Goal: Transaction & Acquisition: Purchase product/service

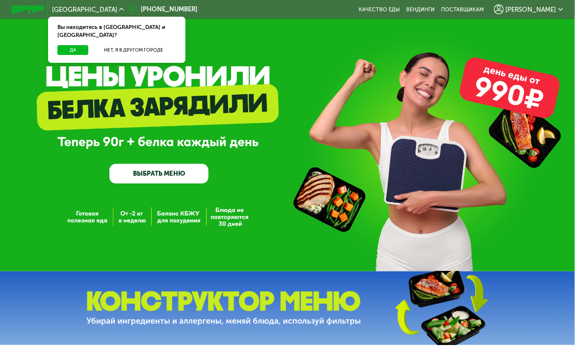
click at [557, 10] on span "[PERSON_NAME]" at bounding box center [531, 9] width 51 height 6
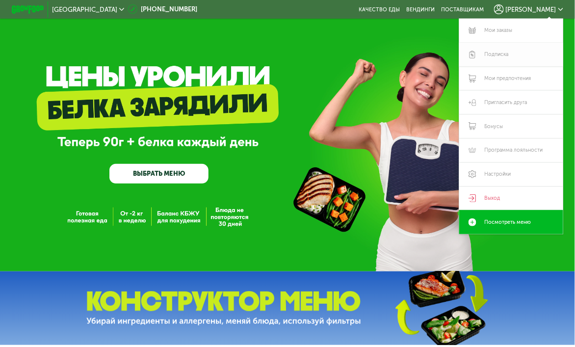
click at [504, 56] on link "Подписка" at bounding box center [512, 55] width 104 height 24
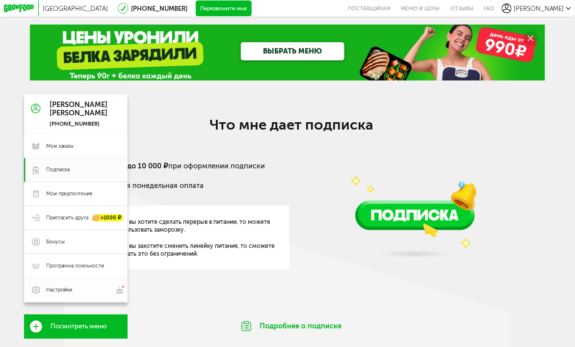
click at [116, 294] on img at bounding box center [119, 290] width 9 height 8
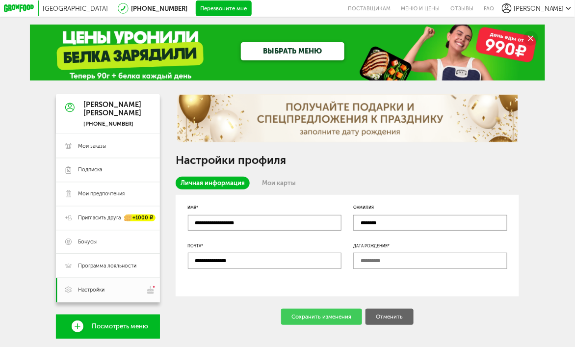
scroll to position [49, 0]
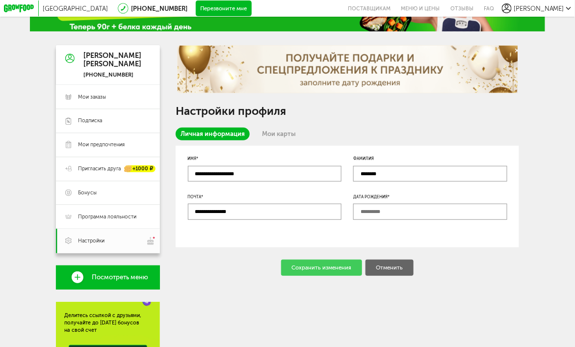
click at [395, 217] on input "text" at bounding box center [430, 212] width 154 height 16
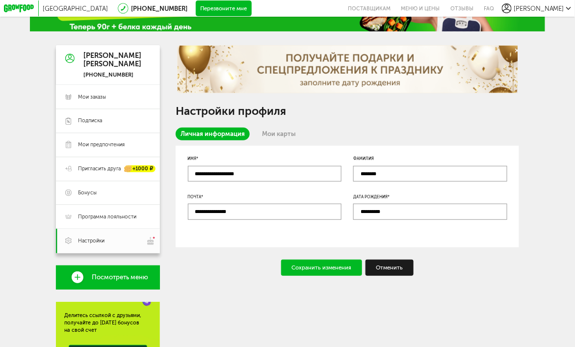
type input "**********"
click at [352, 269] on div "Сохранить изменения" at bounding box center [321, 268] width 81 height 16
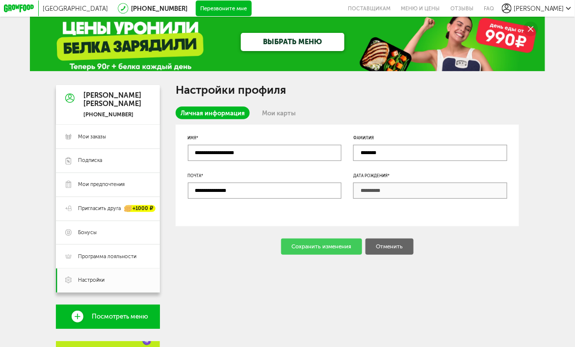
scroll to position [0, 0]
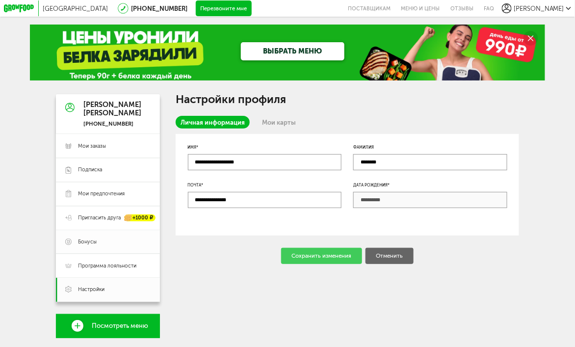
click at [84, 244] on span "Бонусы" at bounding box center [87, 242] width 19 height 7
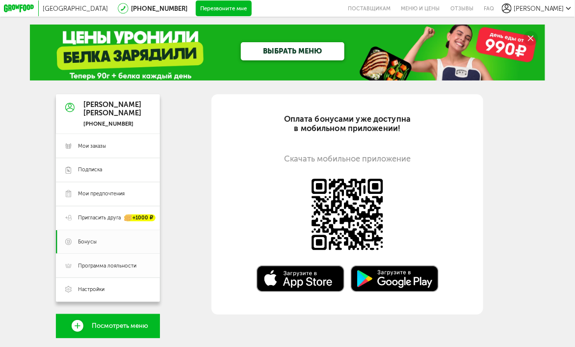
click at [104, 266] on span "Программа лояльности" at bounding box center [107, 266] width 58 height 7
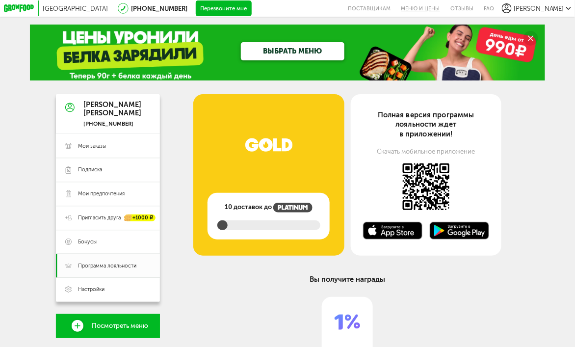
click at [412, 12] on link "Меню и цены" at bounding box center [420, 8] width 49 height 17
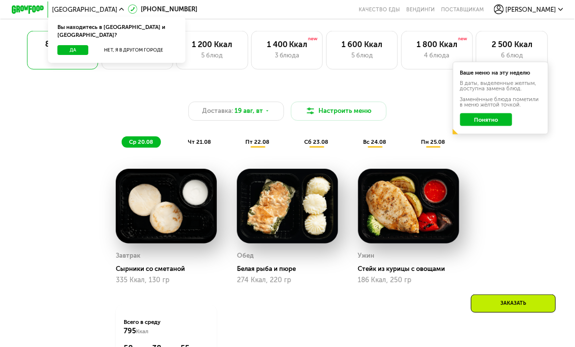
scroll to position [268, 0]
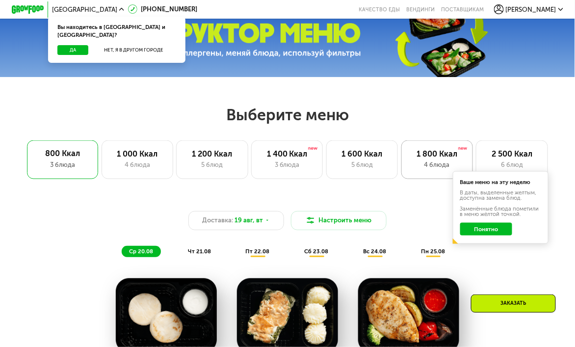
click at [444, 159] on div "1 800 Ккал" at bounding box center [437, 154] width 55 height 10
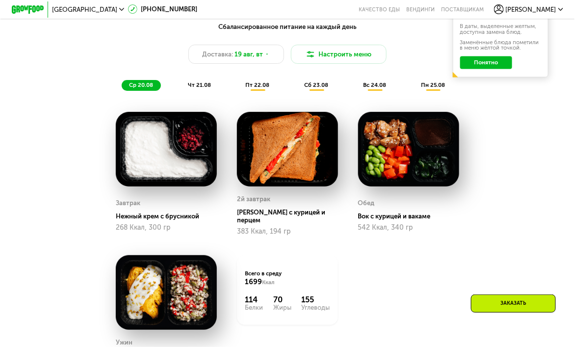
scroll to position [464, 0]
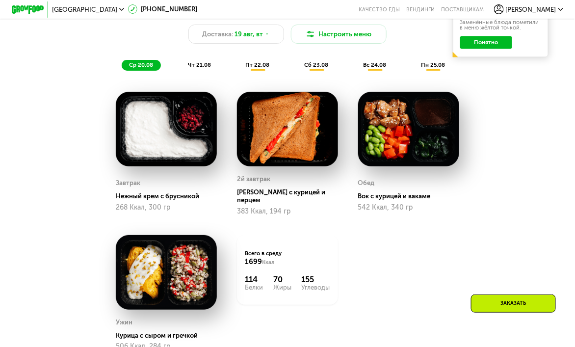
click at [196, 68] on span "чт 21.08" at bounding box center [199, 64] width 23 height 7
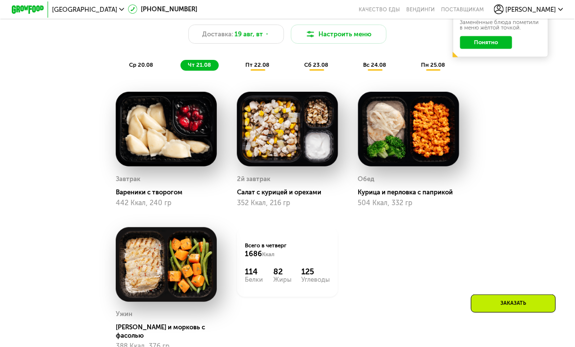
click at [261, 68] on span "пт 22.08" at bounding box center [258, 64] width 24 height 7
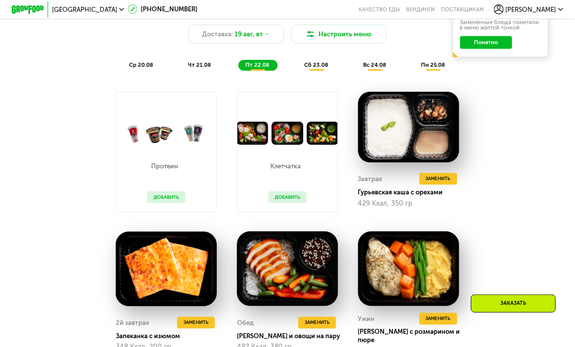
click at [356, 71] on div "сб 23.08" at bounding box center [375, 65] width 38 height 11
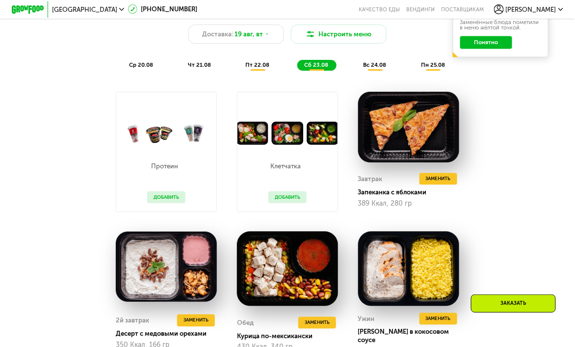
click at [414, 71] on div "вс 24.08" at bounding box center [433, 65] width 39 height 11
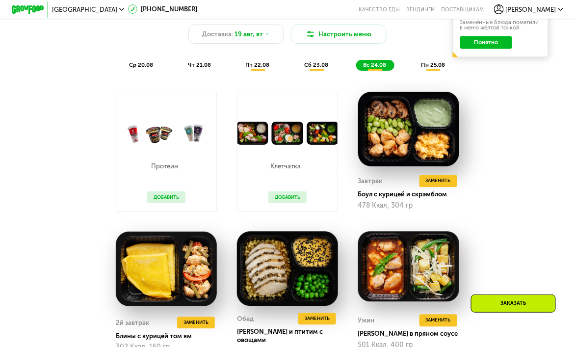
click at [434, 68] on span "пн 25.08" at bounding box center [433, 64] width 24 height 7
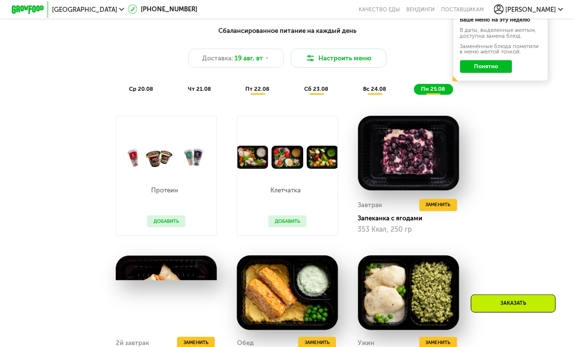
scroll to position [415, 0]
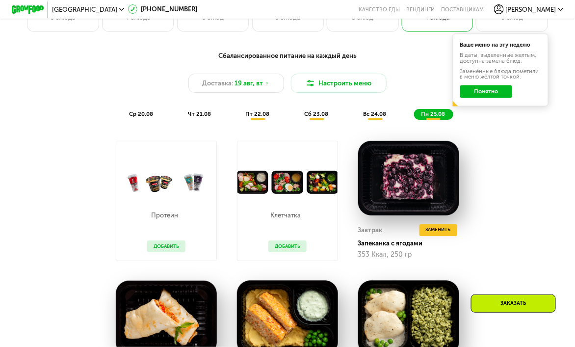
click at [139, 117] on span "ср 20.08" at bounding box center [141, 113] width 24 height 7
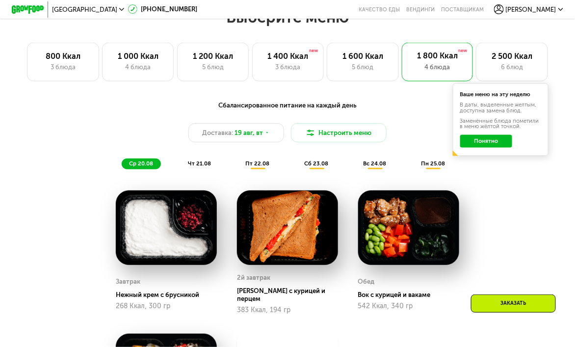
scroll to position [317, 0]
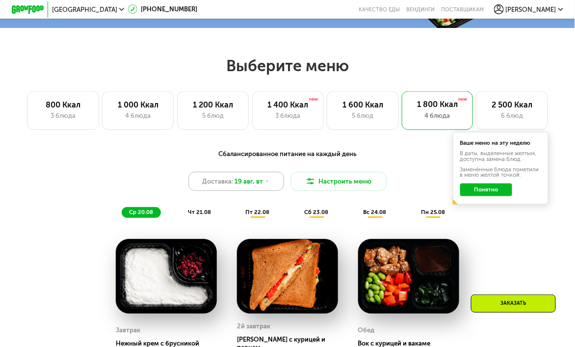
click at [265, 184] on icon at bounding box center [267, 181] width 5 height 5
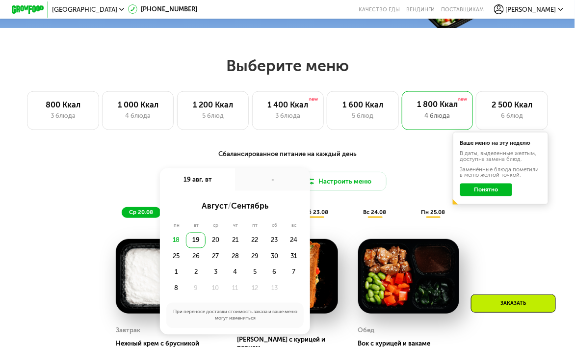
click at [176, 245] on div "18" at bounding box center [176, 241] width 20 height 16
click at [177, 246] on div "18" at bounding box center [176, 241] width 20 height 16
click at [197, 248] on div "19" at bounding box center [196, 241] width 20 height 16
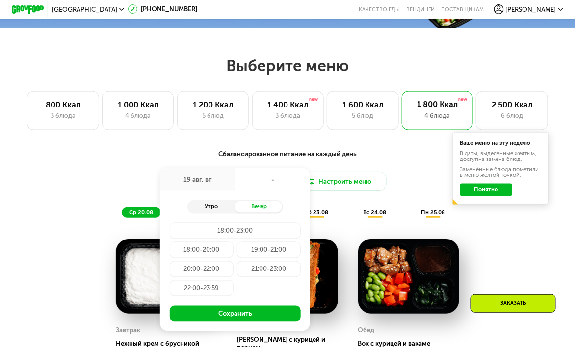
click at [215, 212] on div "Утро" at bounding box center [212, 206] width 48 height 11
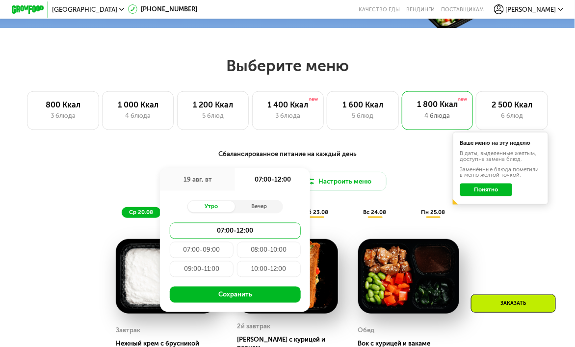
scroll to position [366, 0]
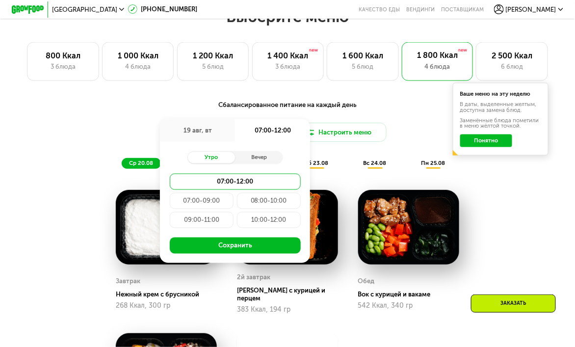
click at [411, 127] on div "Сбалансированное питание на каждый день Доставка: 19 авг, вт 19 авг, вт 07:00-1…" at bounding box center [287, 134] width 473 height 69
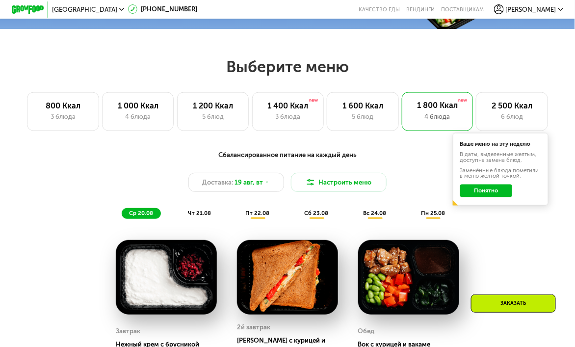
scroll to position [317, 0]
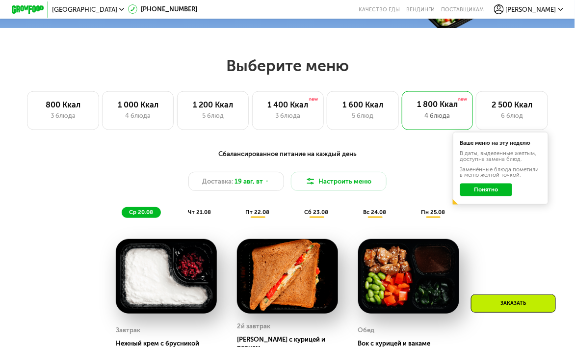
click at [492, 195] on button "Понятно" at bounding box center [487, 190] width 52 height 13
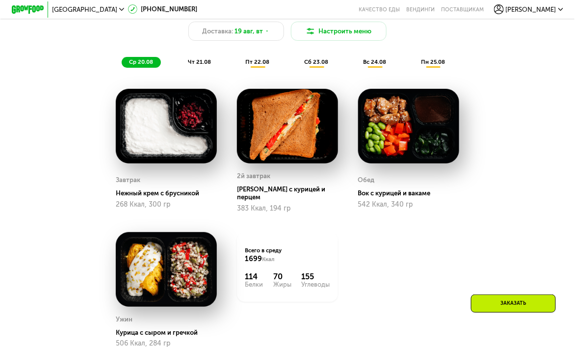
scroll to position [563, 0]
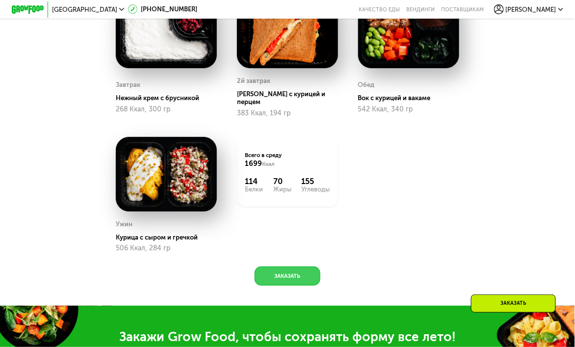
click at [295, 275] on button "Заказать" at bounding box center [287, 276] width 65 height 19
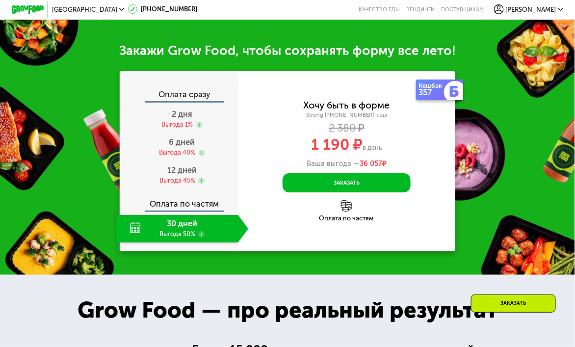
scroll to position [870, 0]
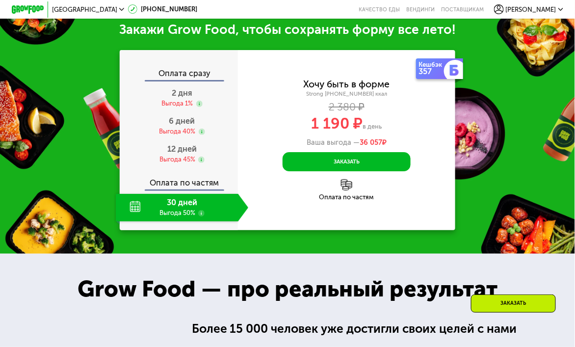
click at [179, 214] on div "30 дней Выгода 50%" at bounding box center [177, 208] width 122 height 28
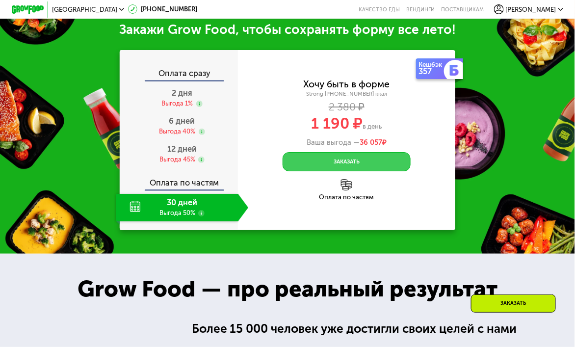
click at [373, 165] on button "Заказать" at bounding box center [347, 161] width 128 height 19
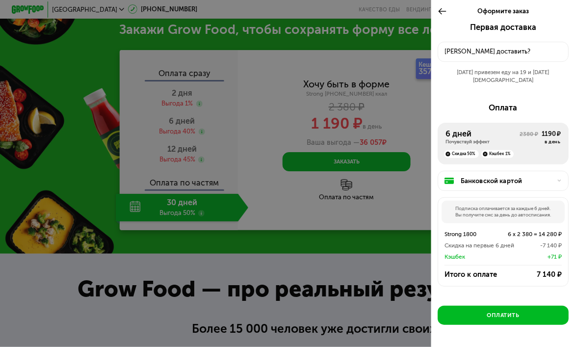
click at [542, 176] on div "Банковской картой" at bounding box center [507, 181] width 92 height 10
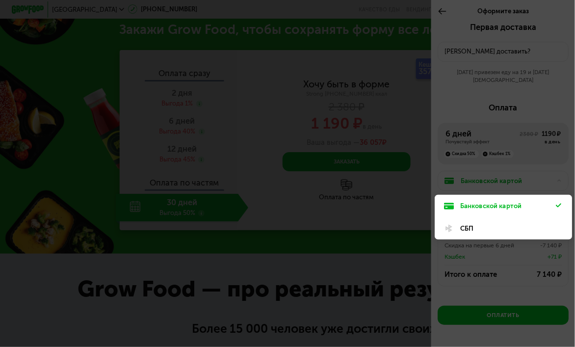
click at [542, 174] on div at bounding box center [287, 173] width 575 height 347
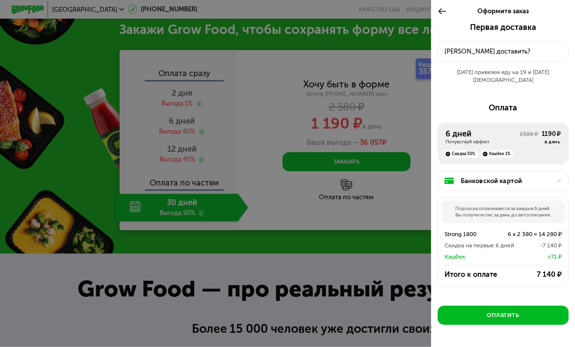
click at [544, 176] on div "Банковской картой" at bounding box center [507, 181] width 92 height 10
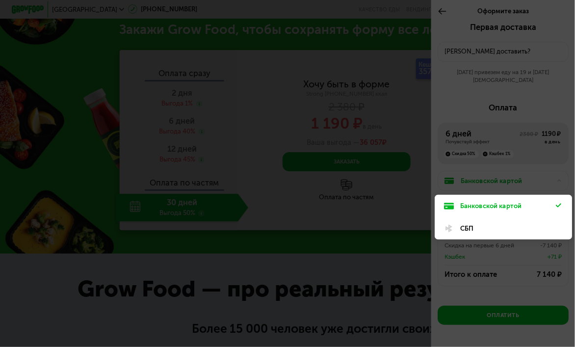
click at [486, 224] on div "СБП" at bounding box center [509, 229] width 96 height 10
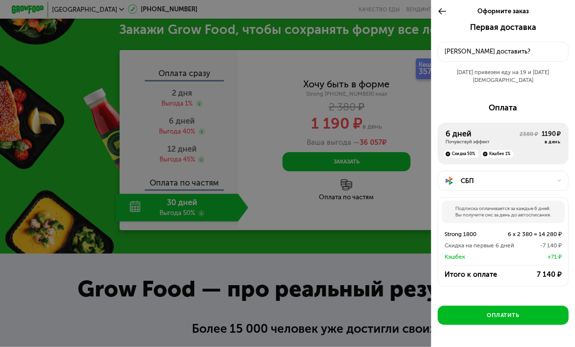
click at [529, 176] on div "СБП" at bounding box center [507, 181] width 92 height 10
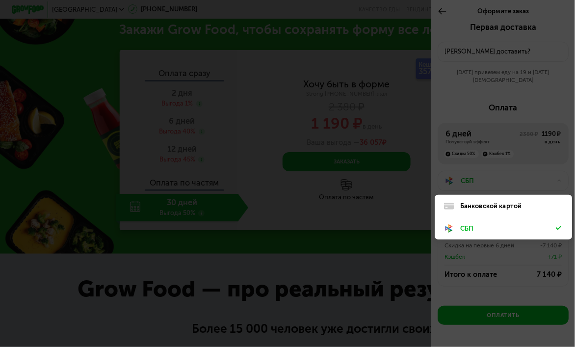
click at [500, 201] on div "Банковской картой" at bounding box center [509, 206] width 96 height 10
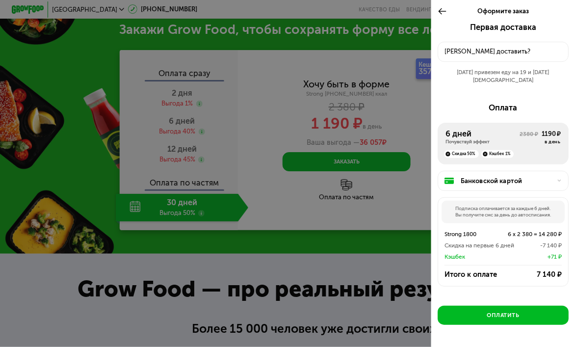
click at [483, 51] on div "Куда доставить?" at bounding box center [503, 52] width 117 height 10
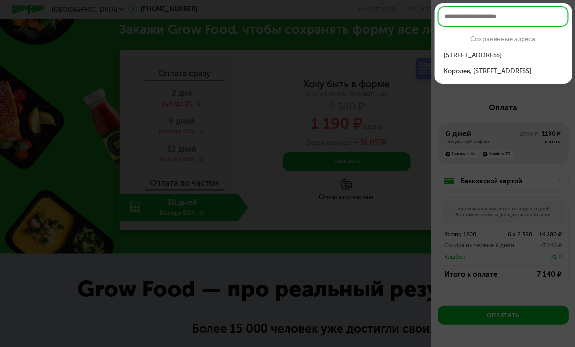
click at [507, 70] on div "Королев, ул Спа...ская, 15, кв 77" at bounding box center [503, 71] width 118 height 10
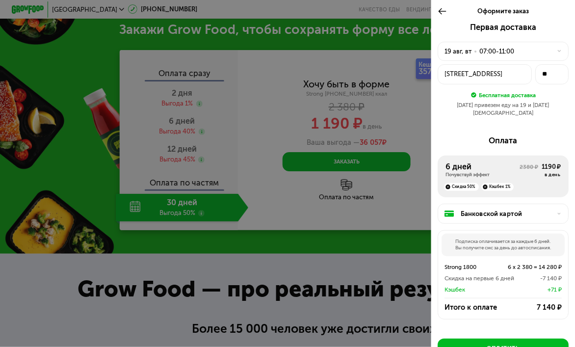
click at [557, 50] on icon at bounding box center [559, 51] width 5 height 5
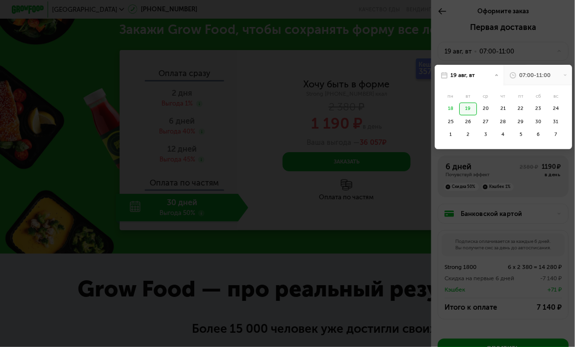
click at [448, 109] on div "18" at bounding box center [451, 109] width 18 height 13
click at [556, 78] on div "07:00-11:00" at bounding box center [538, 75] width 69 height 21
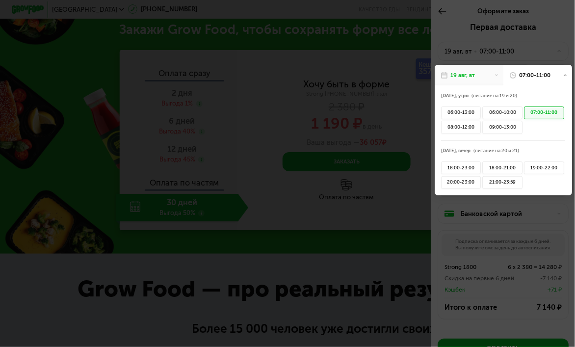
click at [414, 110] on div at bounding box center [287, 173] width 575 height 347
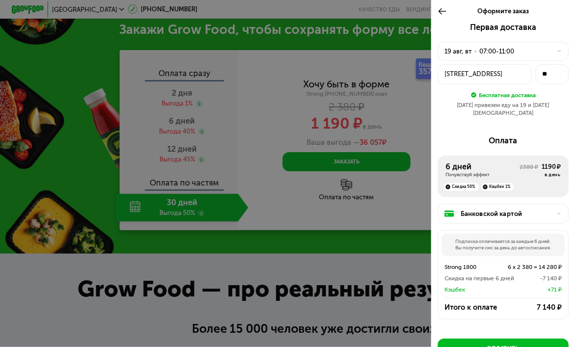
click at [501, 77] on div "Королев, ул Спартаковская, 15" at bounding box center [485, 74] width 81 height 10
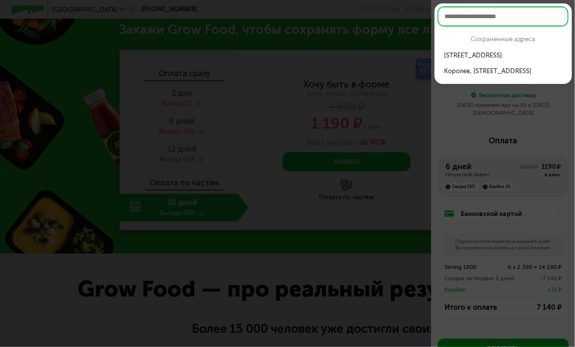
click at [519, 76] on div "Королев, ул Спа...ская, 15, кв 77" at bounding box center [503, 71] width 118 height 10
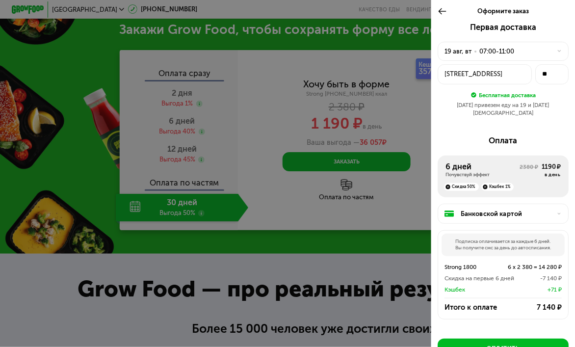
click at [505, 75] on div "Королев, ул Спартаковская, 15" at bounding box center [485, 74] width 81 height 10
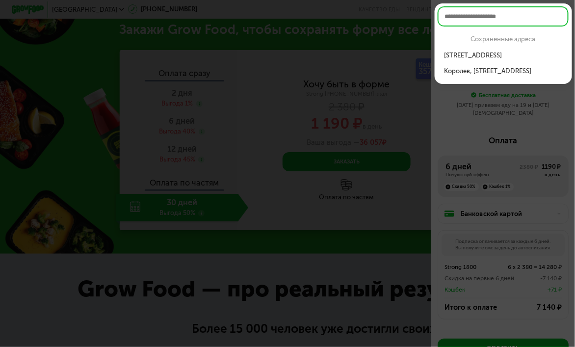
click at [542, 120] on div at bounding box center [287, 173] width 575 height 347
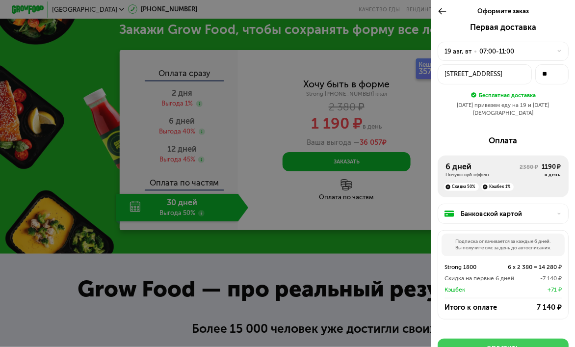
click at [513, 344] on div "Оплатить" at bounding box center [504, 348] width 32 height 8
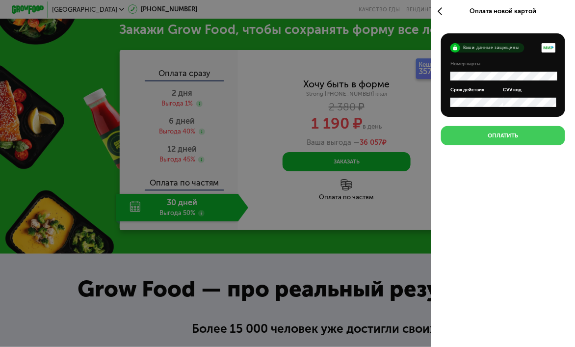
click at [522, 141] on button "Оплатить" at bounding box center [503, 135] width 125 height 19
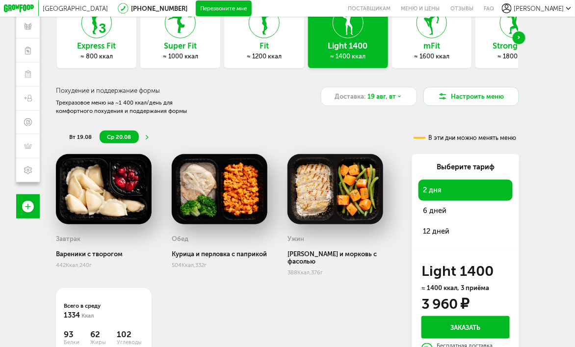
scroll to position [50, 0]
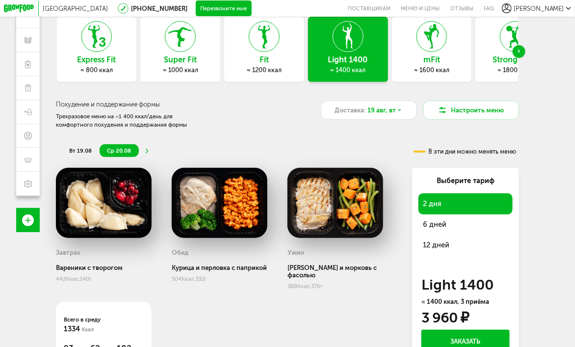
click at [509, 70] on div "≈ 1800 ккал" at bounding box center [516, 70] width 80 height 8
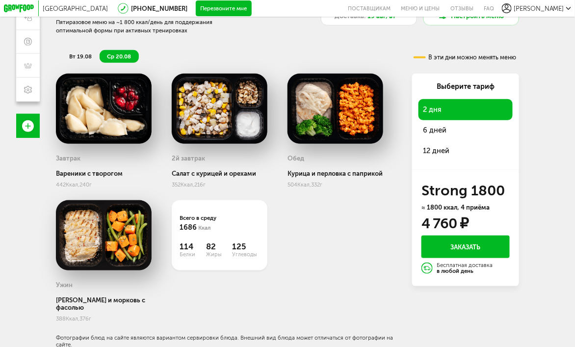
scroll to position [0, 0]
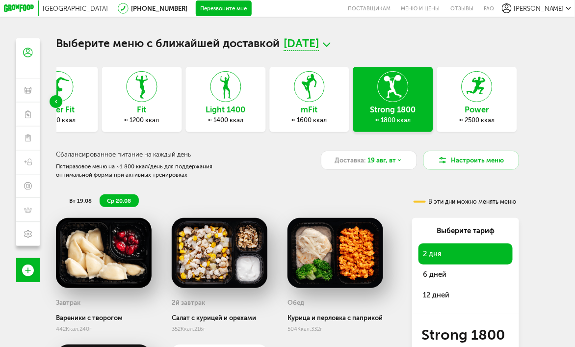
click at [568, 12] on div "[PERSON_NAME]" at bounding box center [536, 8] width 69 height 10
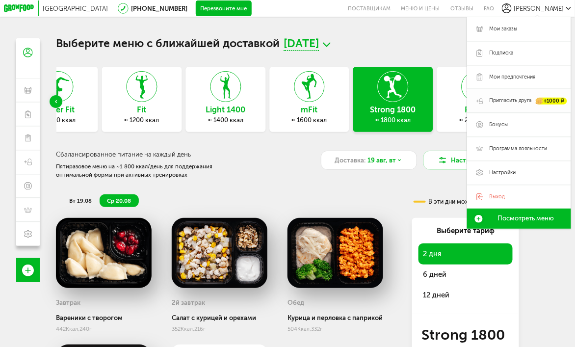
click at [515, 102] on span "Пригласить друга" at bounding box center [510, 100] width 43 height 7
